Goal: Transaction & Acquisition: Obtain resource

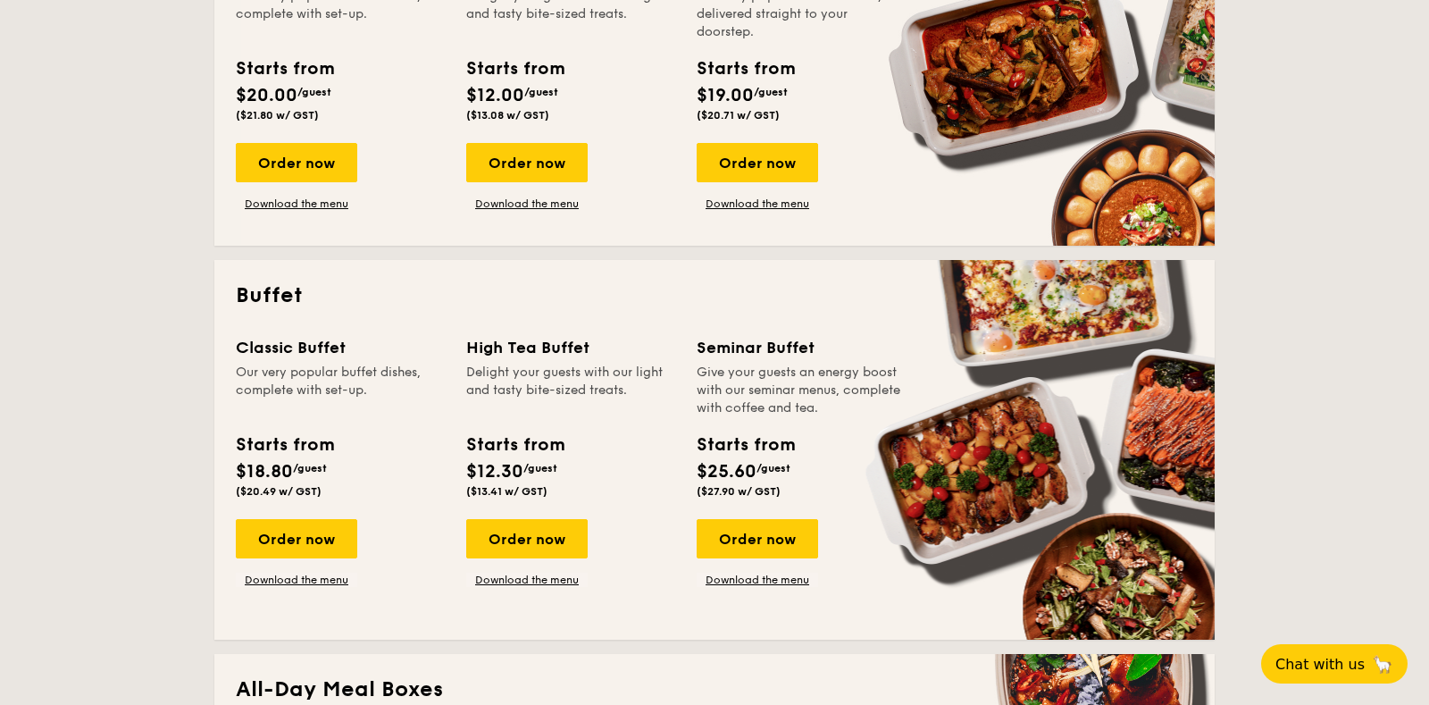
scroll to position [541, 0]
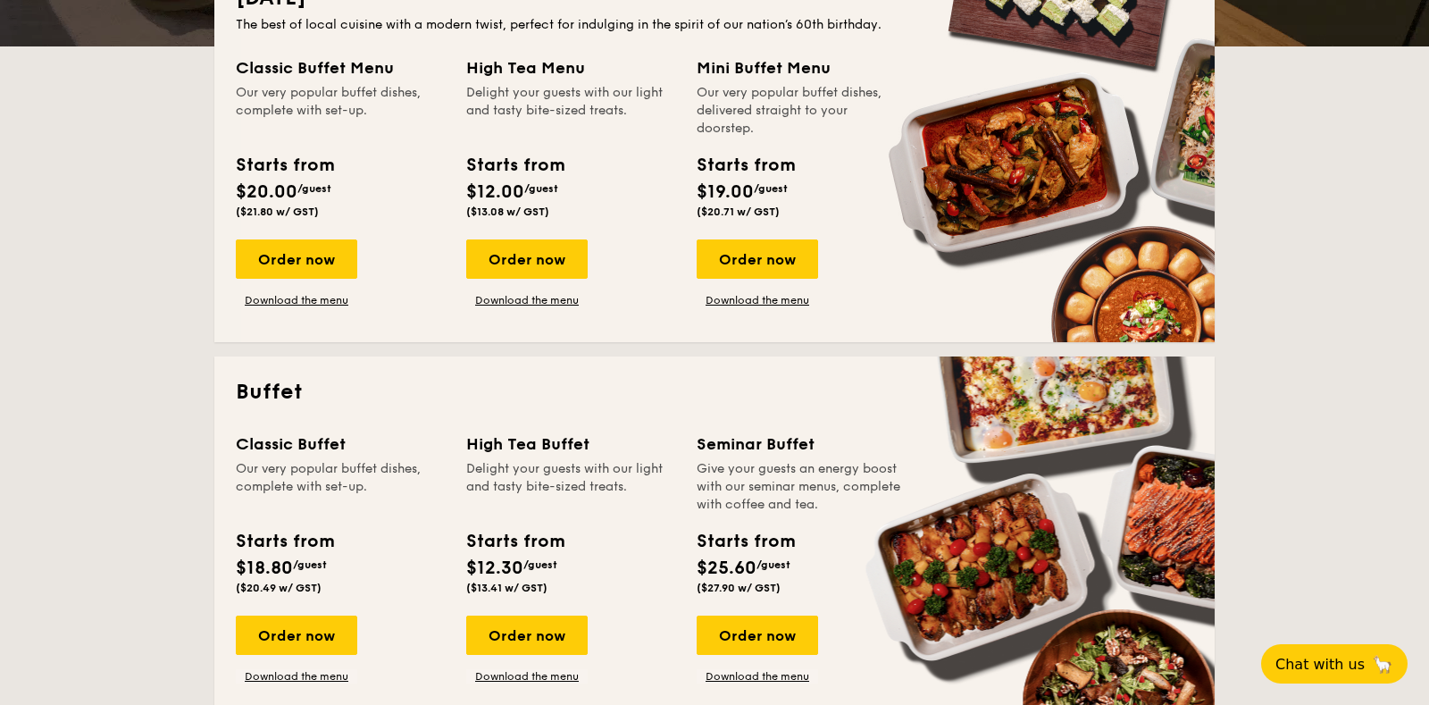
scroll to position [569, 0]
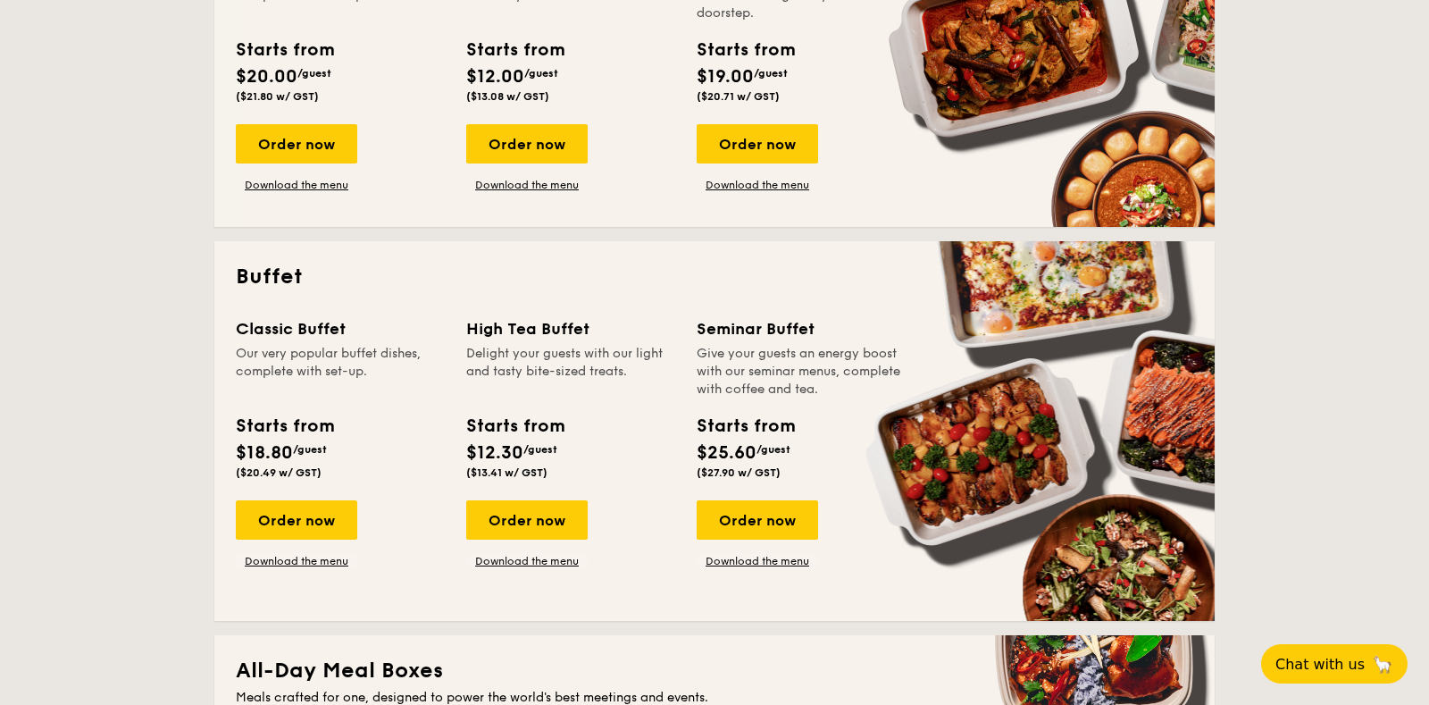
drag, startPoint x: 462, startPoint y: 317, endPoint x: 604, endPoint y: 535, distance: 260.2
click at [604, 534] on div "Classic Buffet Our very popular buffet dishes, complete with set-up. Starts fro…" at bounding box center [715, 457] width 958 height 283
click at [620, 560] on div "Order now Download the menu" at bounding box center [570, 534] width 209 height 68
